Goal: Contribute content

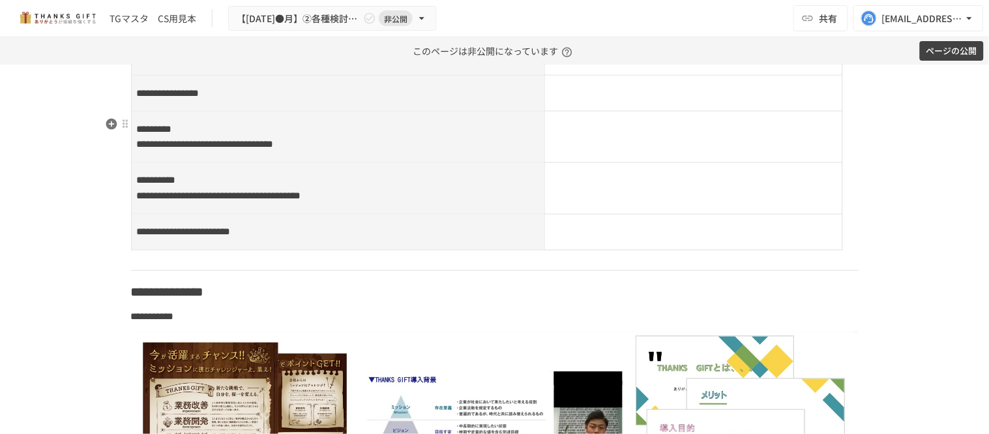
scroll to position [5796, 0]
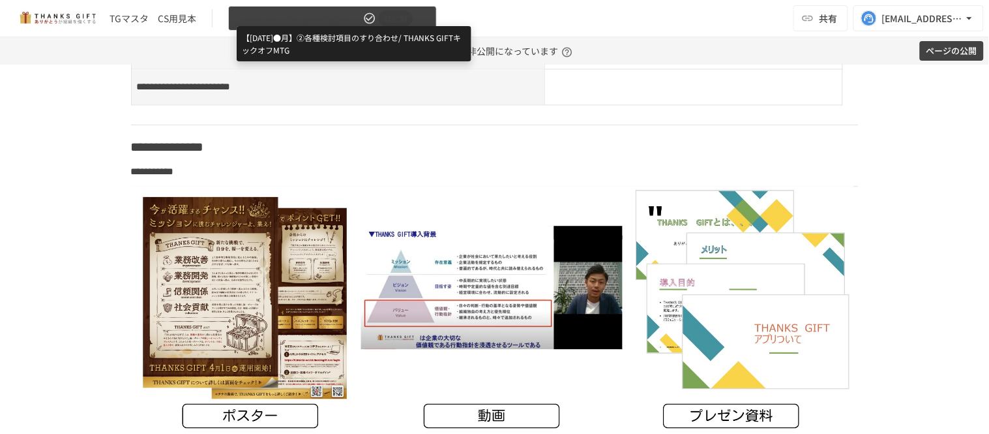
click at [277, 18] on span "【[DATE]●月】②各種検討項目のすり合わせ/ THANKS GIFTキックオフMTG" at bounding box center [299, 18] width 124 height 16
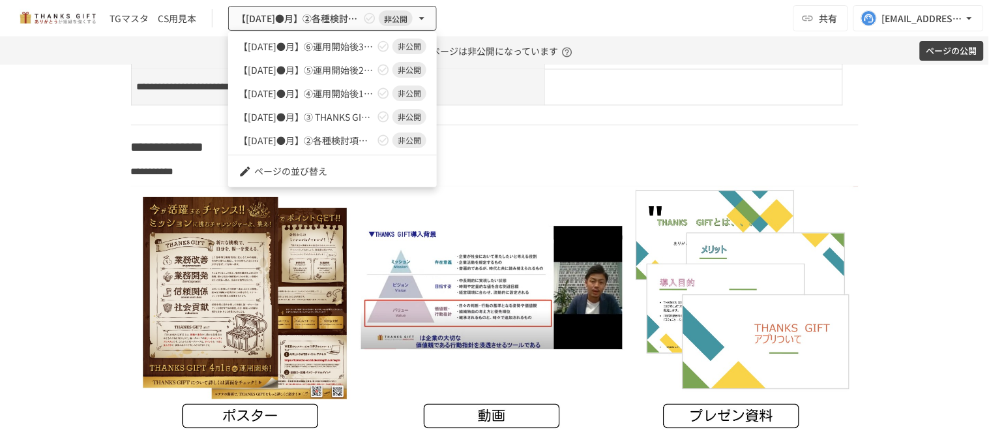
scroll to position [72, 0]
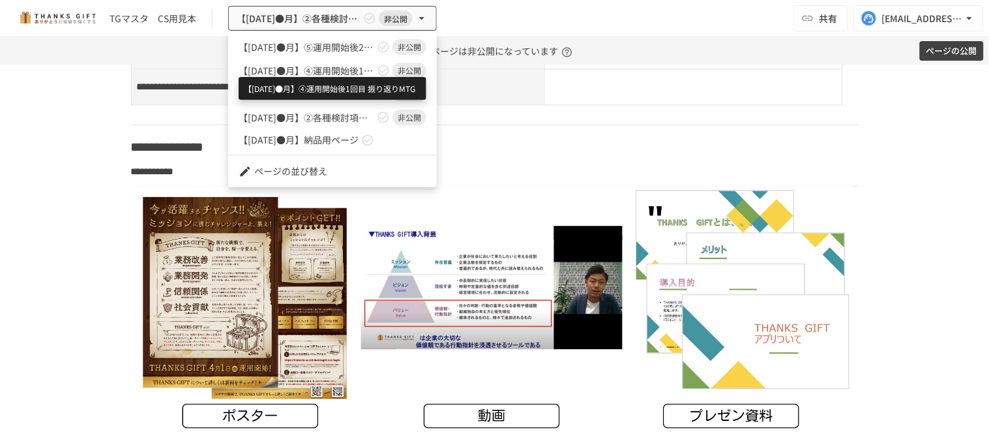
click at [316, 68] on span "【[DATE]●月】④運用開始後1回目 振り返りMTG" at bounding box center [307, 71] width 136 height 14
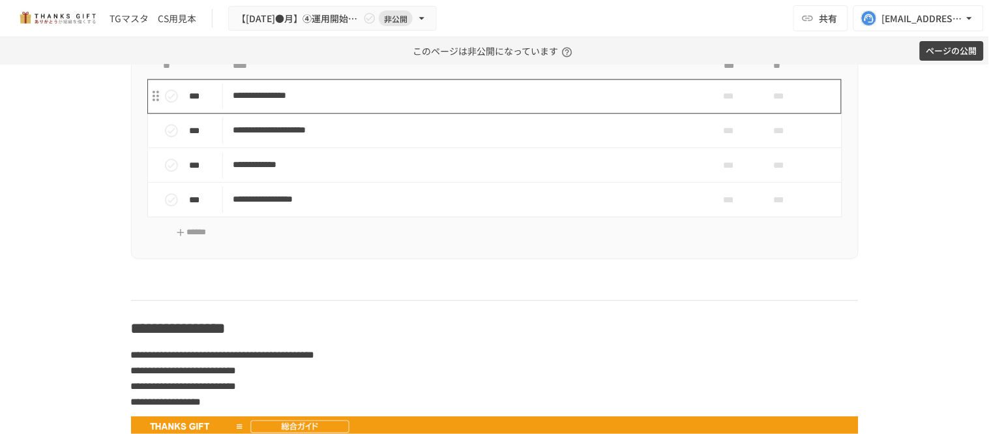
scroll to position [3183, 0]
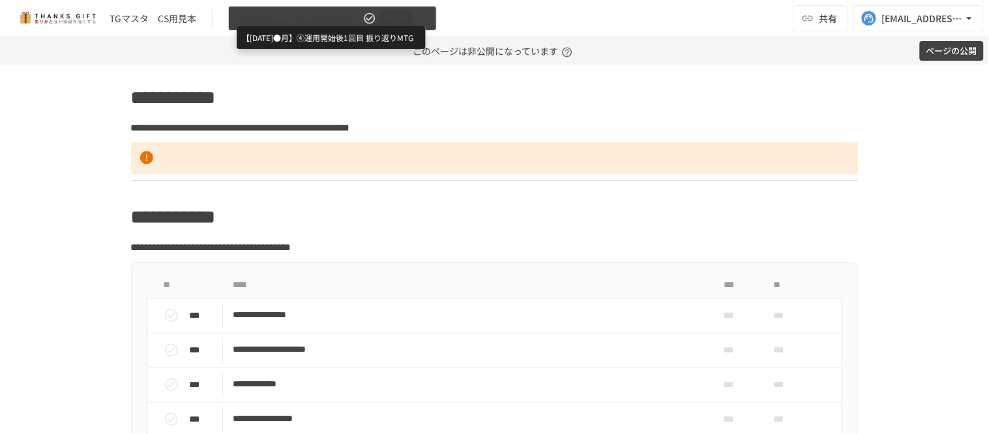
click at [339, 14] on span "【[DATE]●月】④運用開始後1回目 振り返りMTG" at bounding box center [299, 18] width 124 height 16
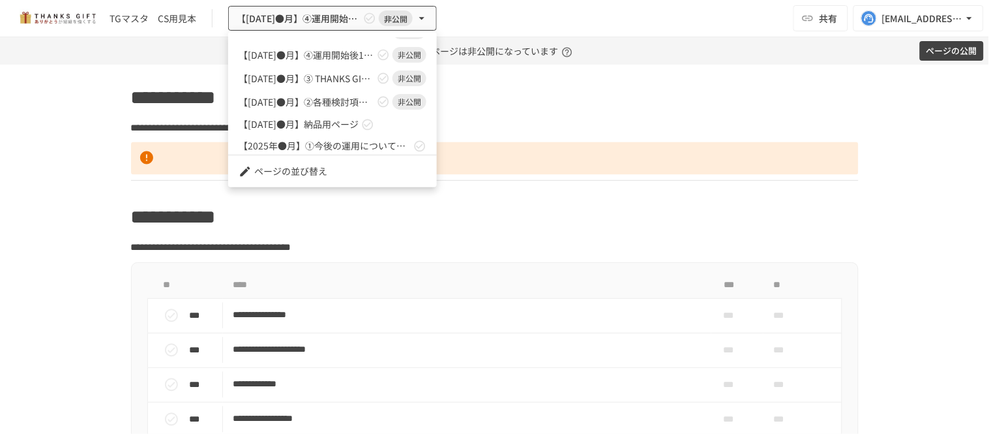
scroll to position [93, 0]
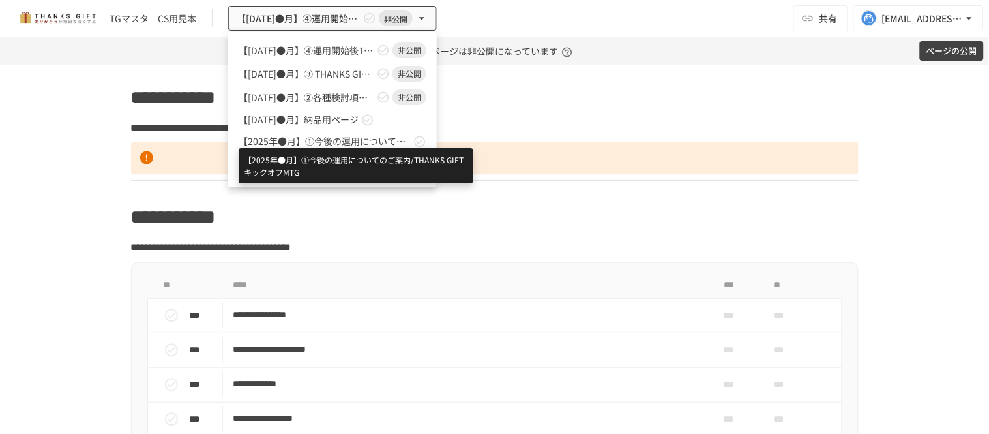
click at [349, 144] on span "【2025年●月】①今後の運用についてのご案内/THANKS GIFTキックオフMTG" at bounding box center [325, 141] width 172 height 14
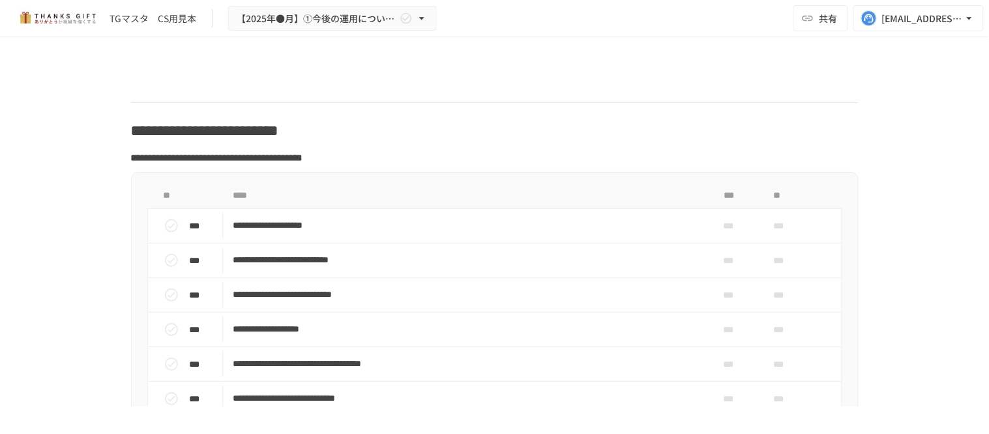
scroll to position [7924, 0]
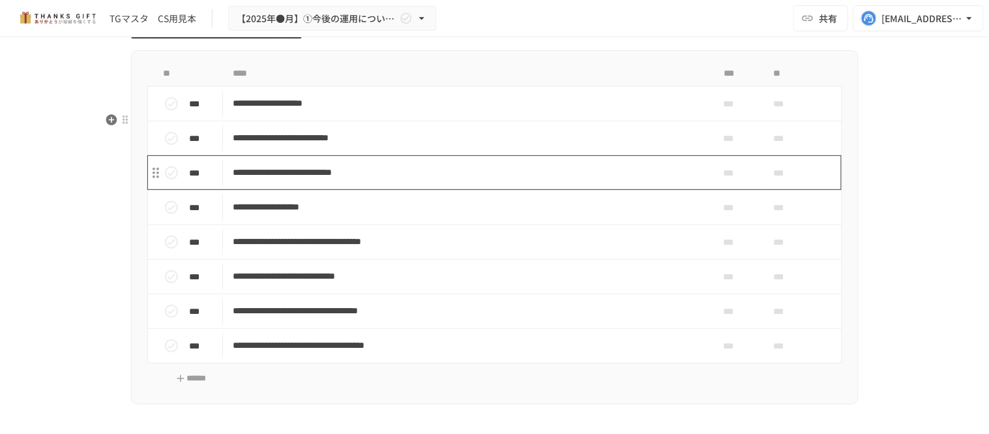
click at [362, 181] on p "**********" at bounding box center [467, 172] width 468 height 16
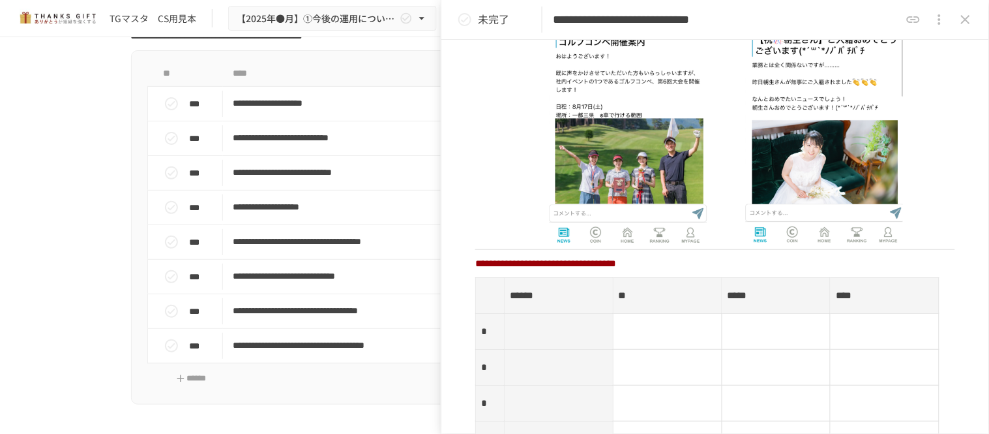
scroll to position [1449, 0]
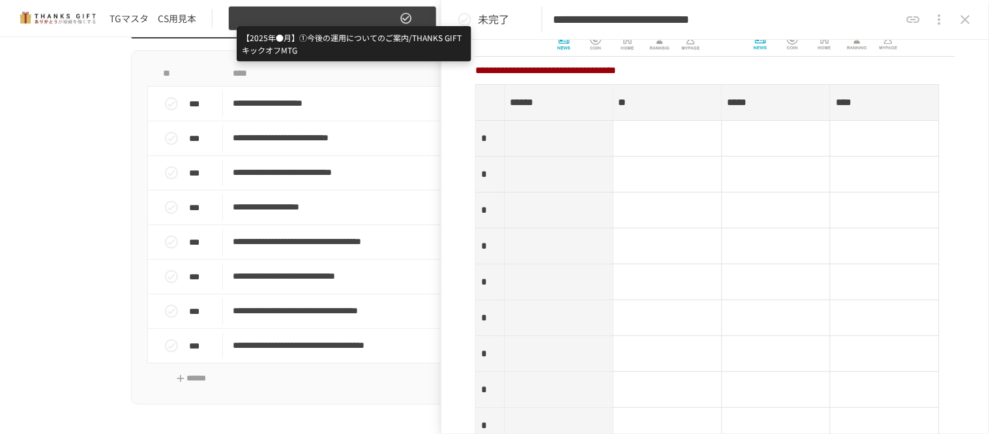
click at [340, 15] on span "【2025年●月】①今後の運用についてのご案内/THANKS GIFTキックオフMTG" at bounding box center [317, 18] width 160 height 16
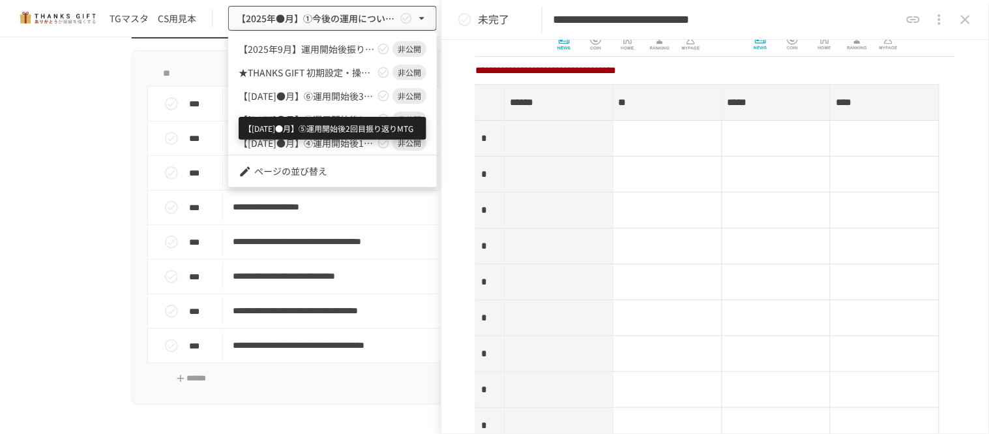
scroll to position [72, 0]
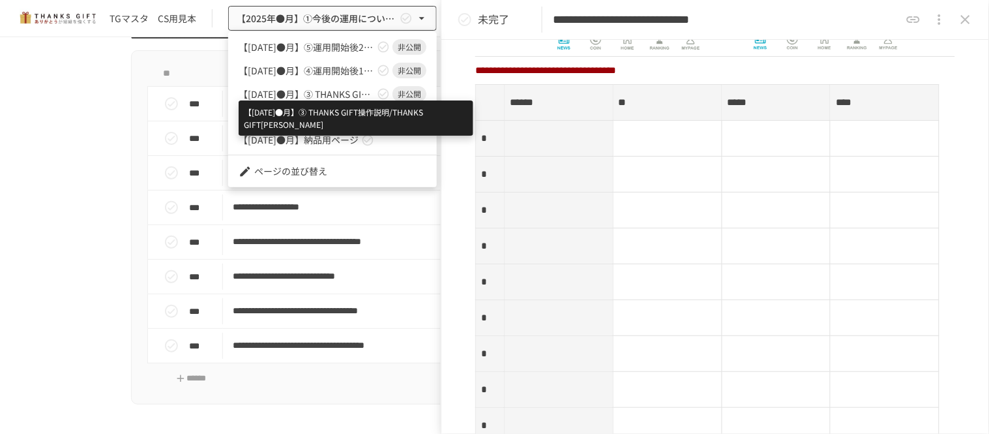
click at [347, 95] on span "【[DATE]●月】➂ THANKS GIFT操作説明/THANKS GIFT[PERSON_NAME]" at bounding box center [307, 94] width 136 height 14
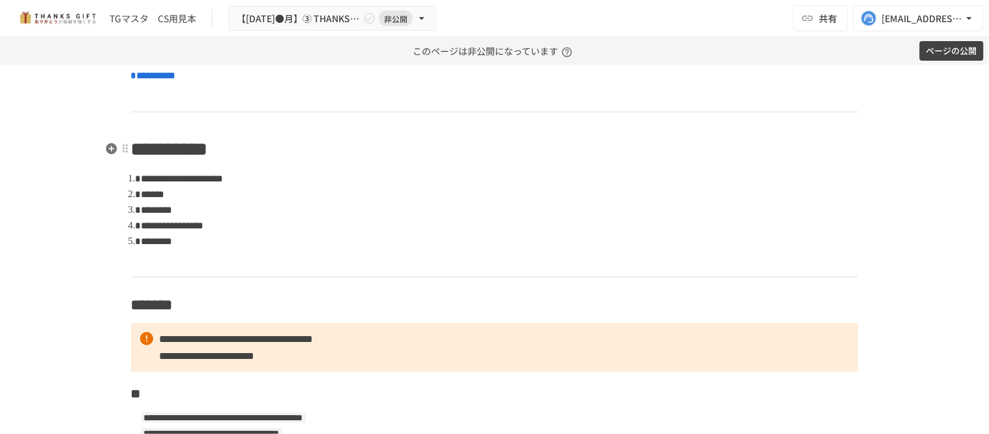
scroll to position [434, 0]
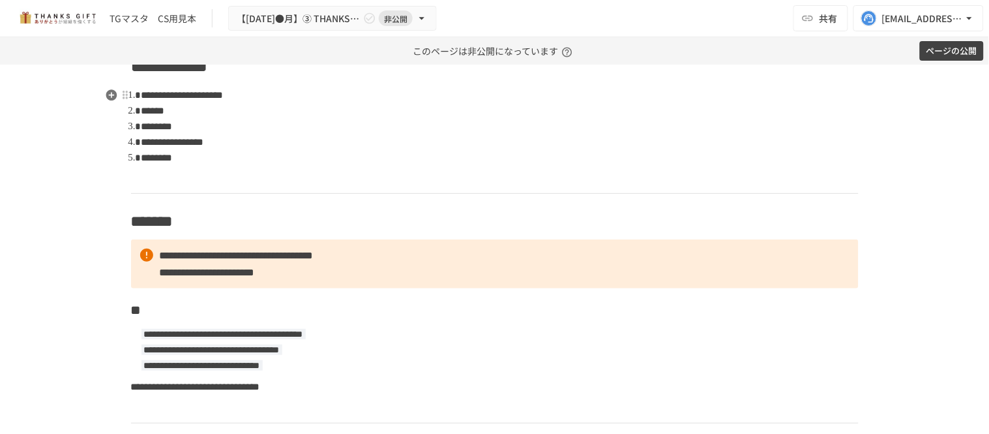
click at [203, 108] on li "******" at bounding box center [500, 111] width 717 height 16
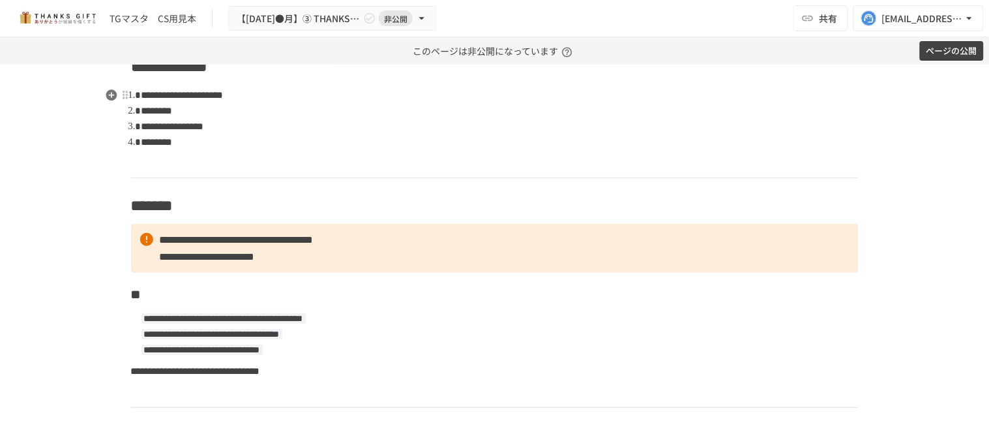
click at [302, 128] on li "**********" at bounding box center [500, 127] width 717 height 16
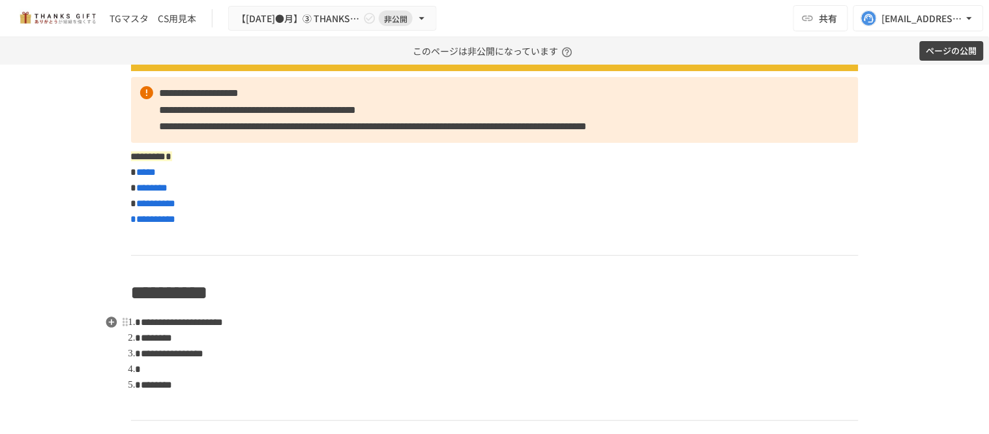
scroll to position [290, 0]
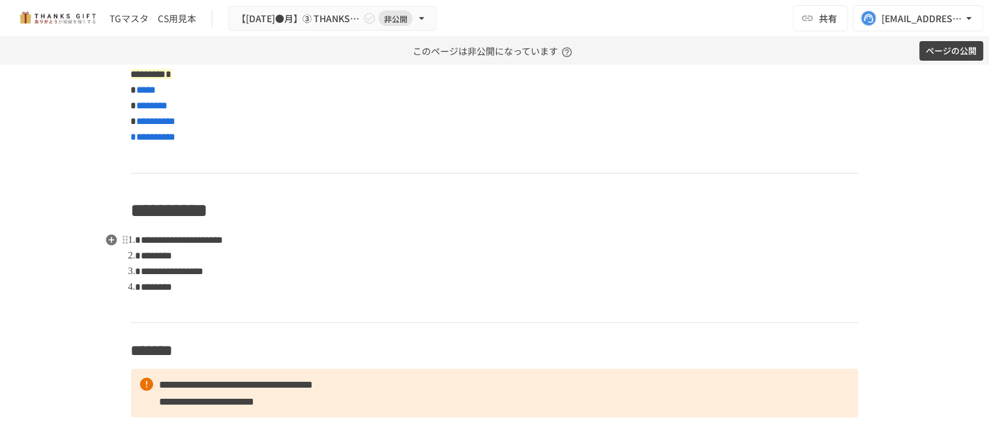
click at [237, 285] on li "********" at bounding box center [500, 287] width 717 height 16
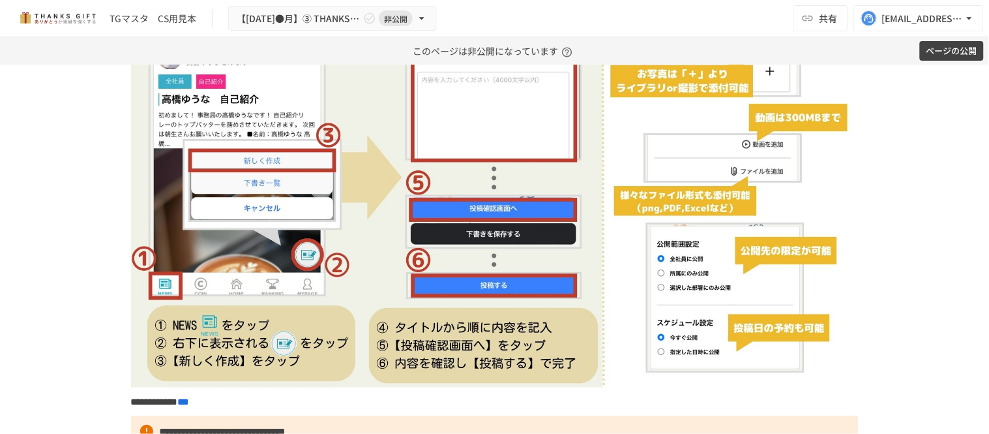
scroll to position [5507, 0]
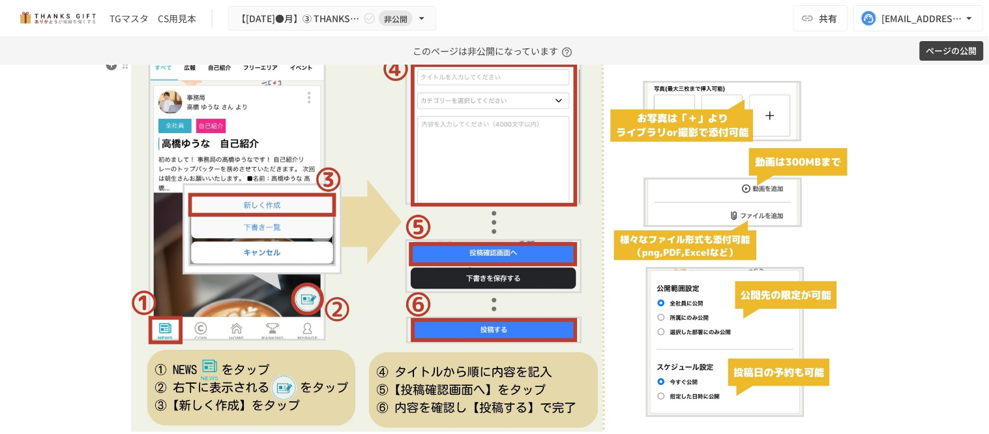
click at [517, 262] on img at bounding box center [495, 227] width 728 height 410
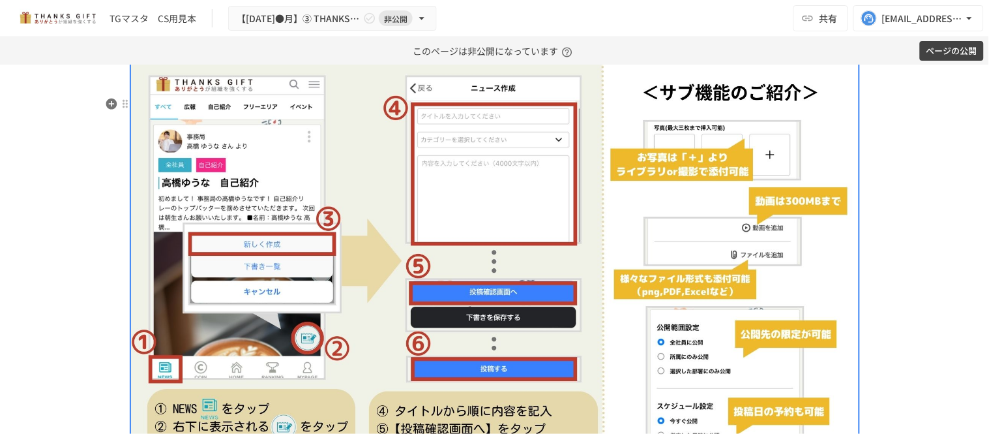
scroll to position [5435, 0]
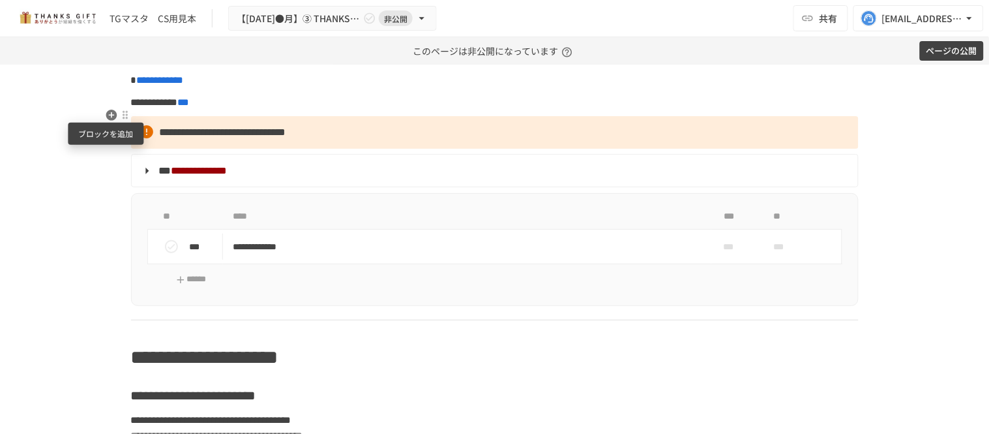
click at [106, 111] on icon "button" at bounding box center [111, 115] width 11 height 11
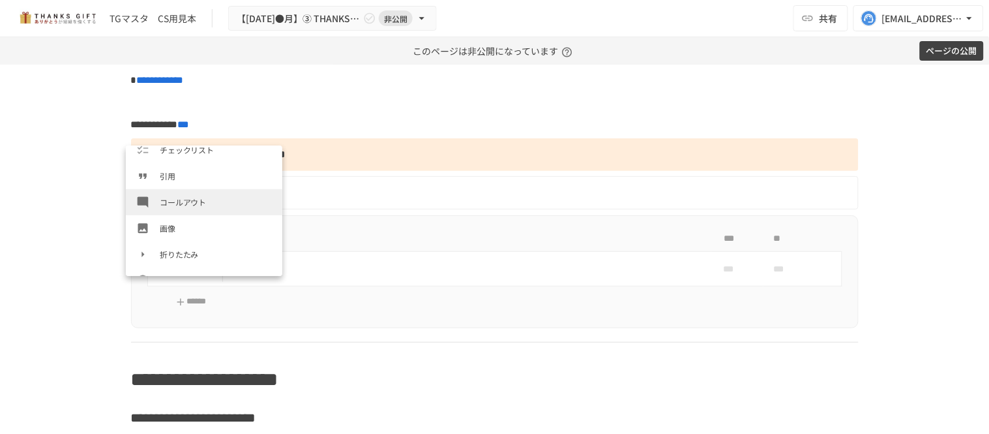
scroll to position [217, 0]
click at [194, 204] on span "画像" at bounding box center [216, 202] width 112 height 12
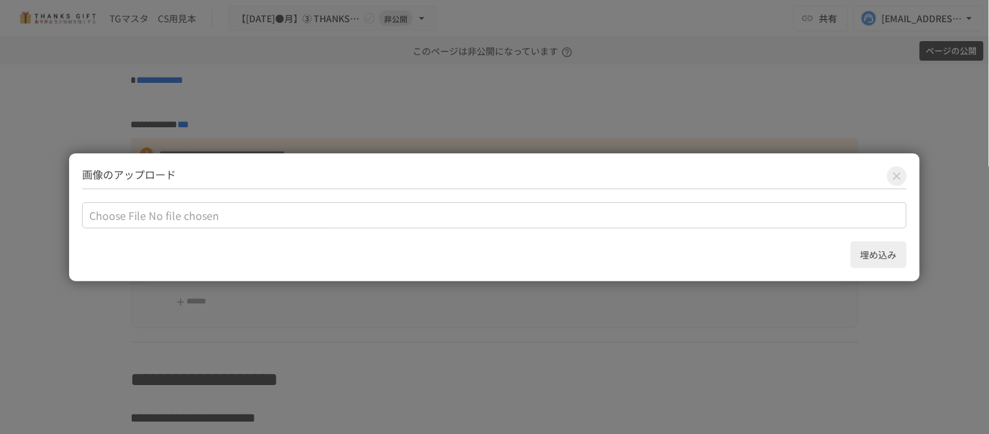
click at [204, 217] on input "file" at bounding box center [494, 215] width 825 height 26
type input "**********"
click at [893, 256] on button "埋め込み" at bounding box center [879, 254] width 56 height 27
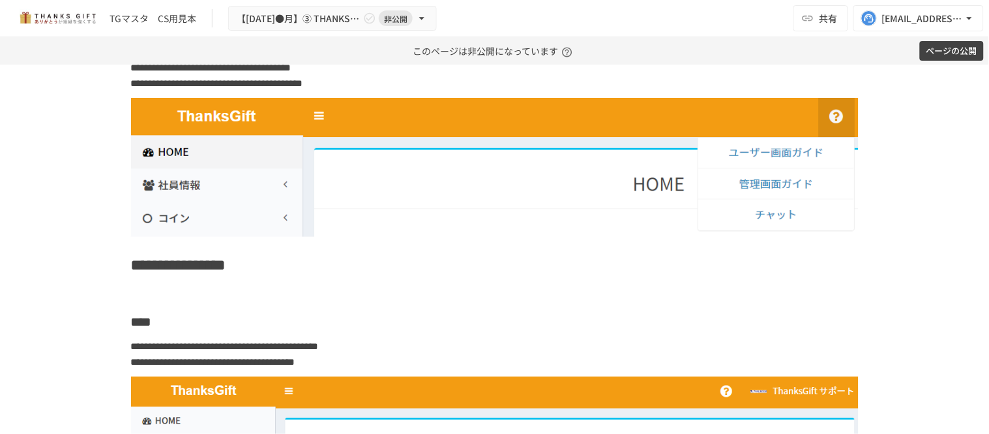
scroll to position [6231, 0]
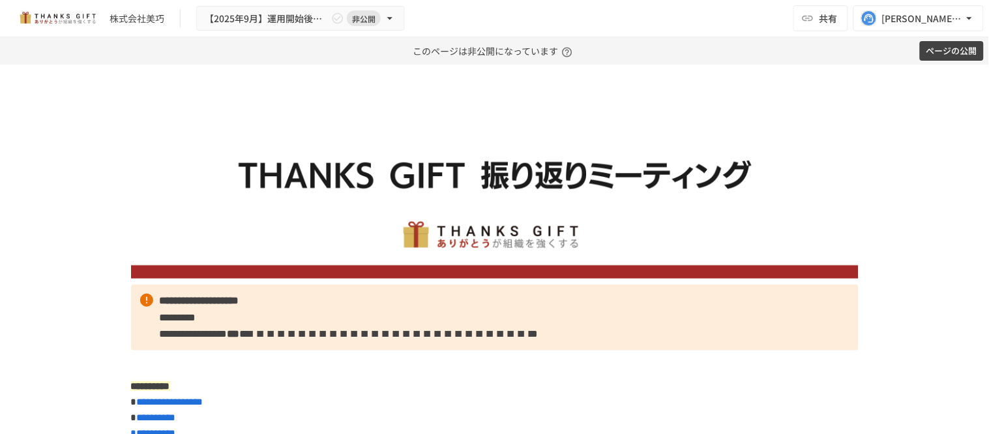
scroll to position [848, 0]
